Goal: Information Seeking & Learning: Find specific fact

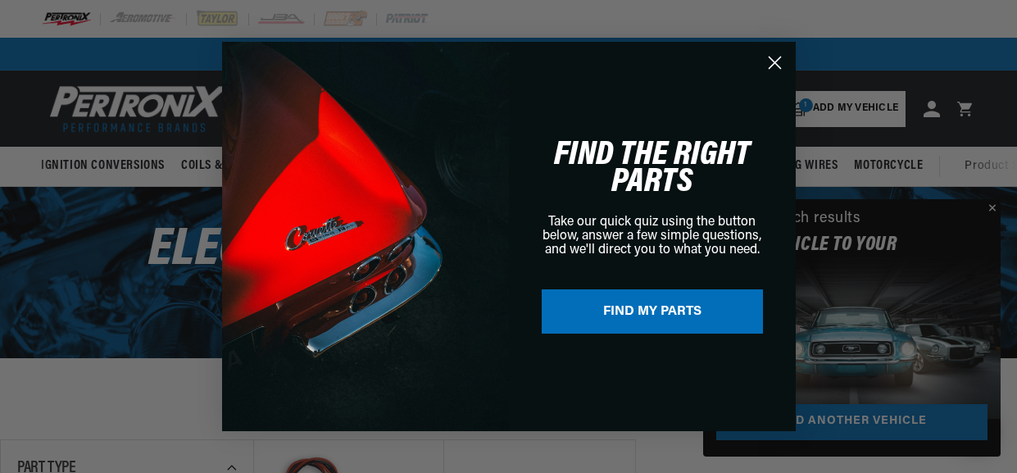
click at [775, 66] on circle "Close dialog" at bounding box center [774, 62] width 27 height 27
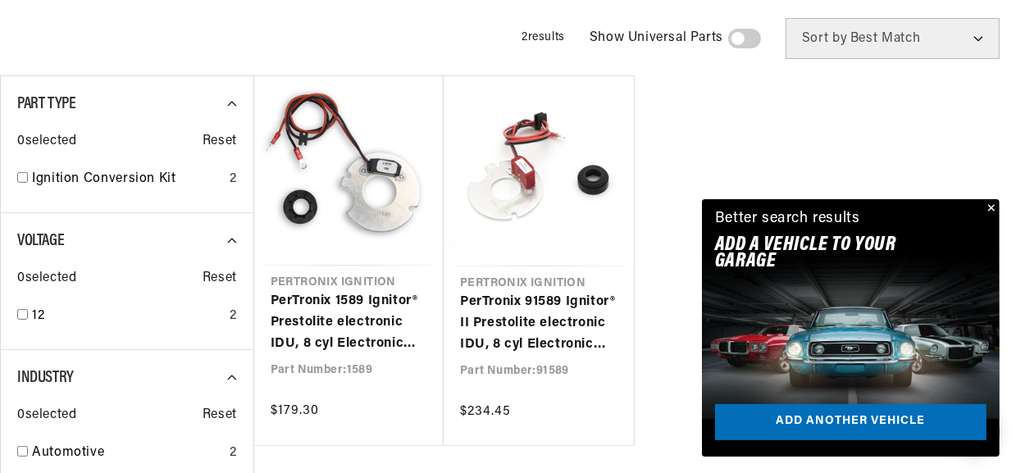
scroll to position [376, 0]
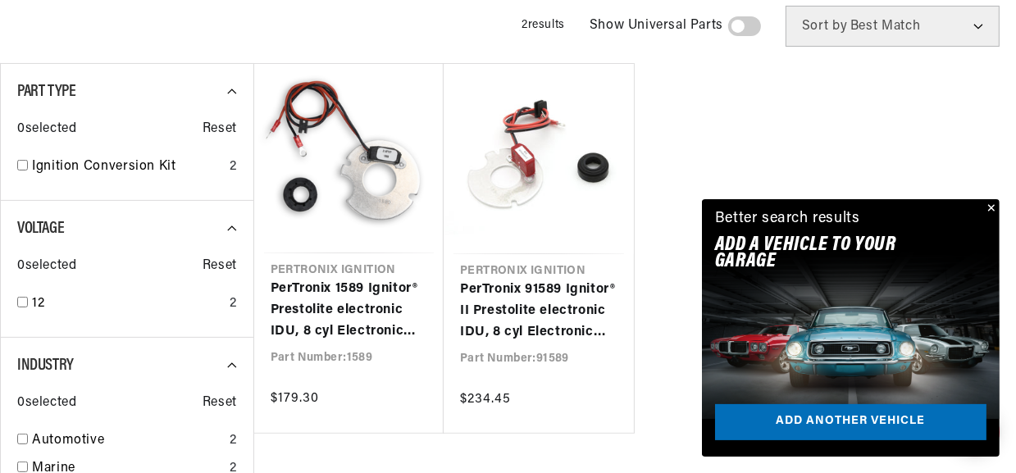
click at [988, 205] on button "Close" at bounding box center [990, 209] width 20 height 20
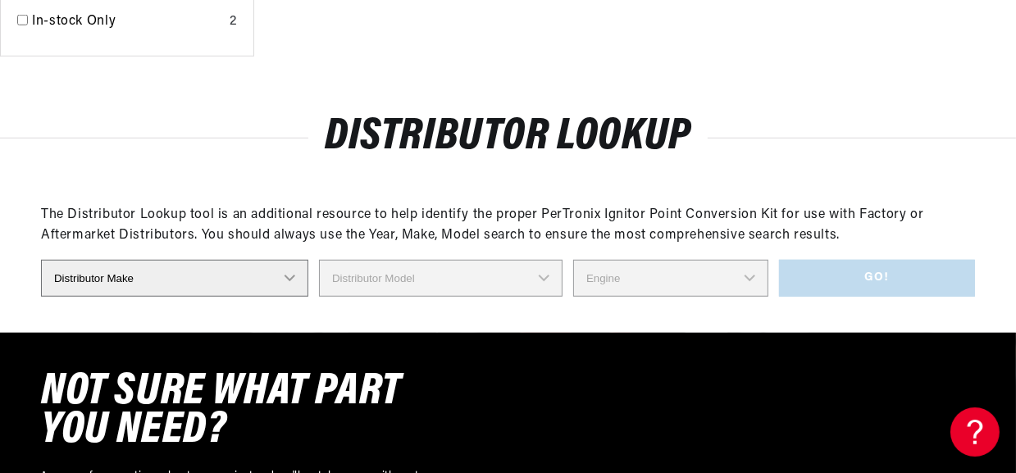
scroll to position [1211, 0]
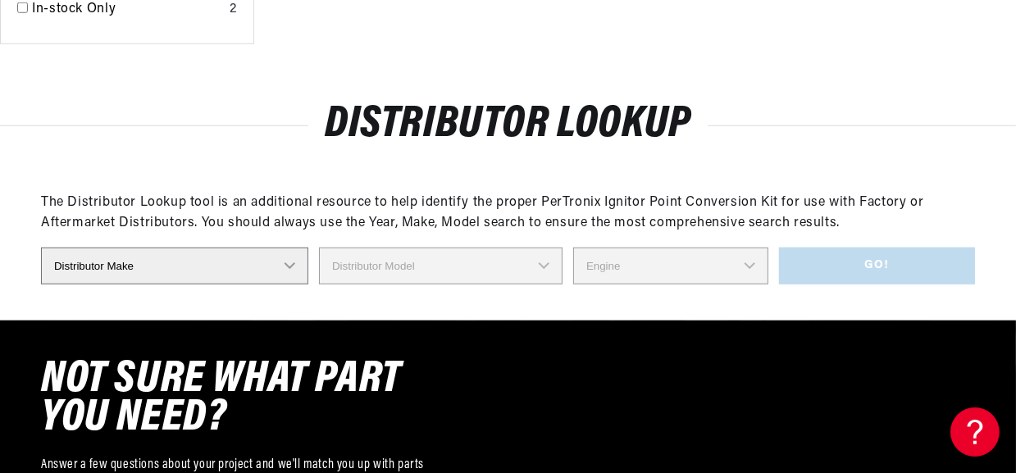
click at [289, 267] on select "Distributor Make Accel [PERSON_NAME] Autolite Bosch Century Chrysler Clark Colt…" at bounding box center [174, 266] width 267 height 37
select select "Prestolite"
click at [41, 248] on select "Distributor Make Accel [PERSON_NAME] Autolite Bosch Century Chrysler Clark Colt…" at bounding box center [174, 266] width 267 height 37
click at [551, 266] on select "Distributor Model 980902 981080 982320 107298 C91 491348-C91 IAD-4008 IAD-4012 …" at bounding box center [445, 266] width 275 height 37
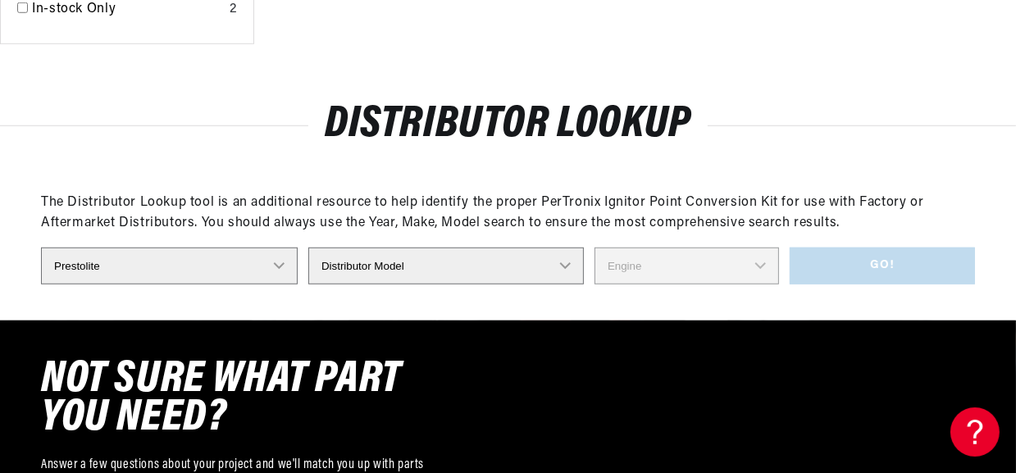
select select "IGW-Series"
click at [745, 134] on h2 "Distributor Lookup" at bounding box center [508, 126] width 1016 height 39
click at [748, 268] on select "Engine 1" at bounding box center [686, 266] width 184 height 37
select select "1"
click at [594, 248] on select "Engine 1" at bounding box center [686, 266] width 184 height 37
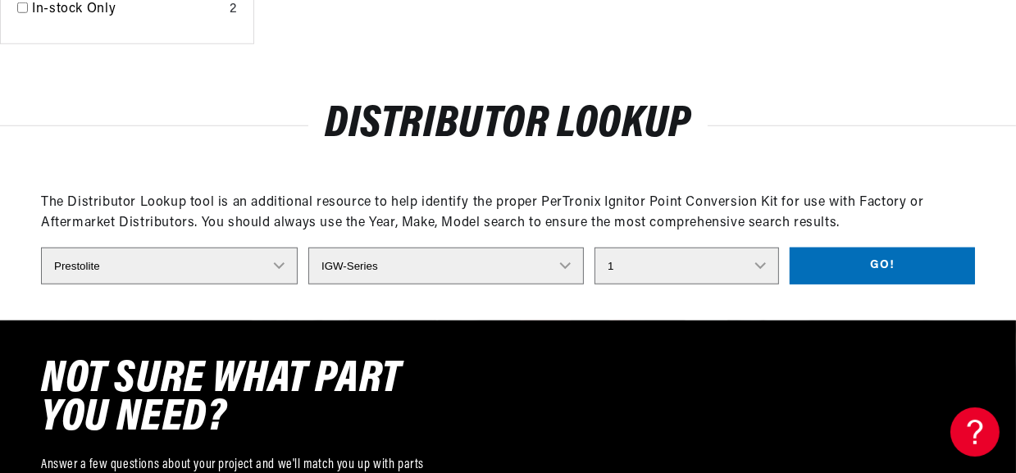
scroll to position [0, 0]
click at [544, 267] on select "Distributor Model 980902 981080 982320 107298 C91 491348-C91 IAD-4008 IAD-4012 …" at bounding box center [445, 266] width 275 height 37
select select "IAD-4201"
select select
